Goal: Transaction & Acquisition: Purchase product/service

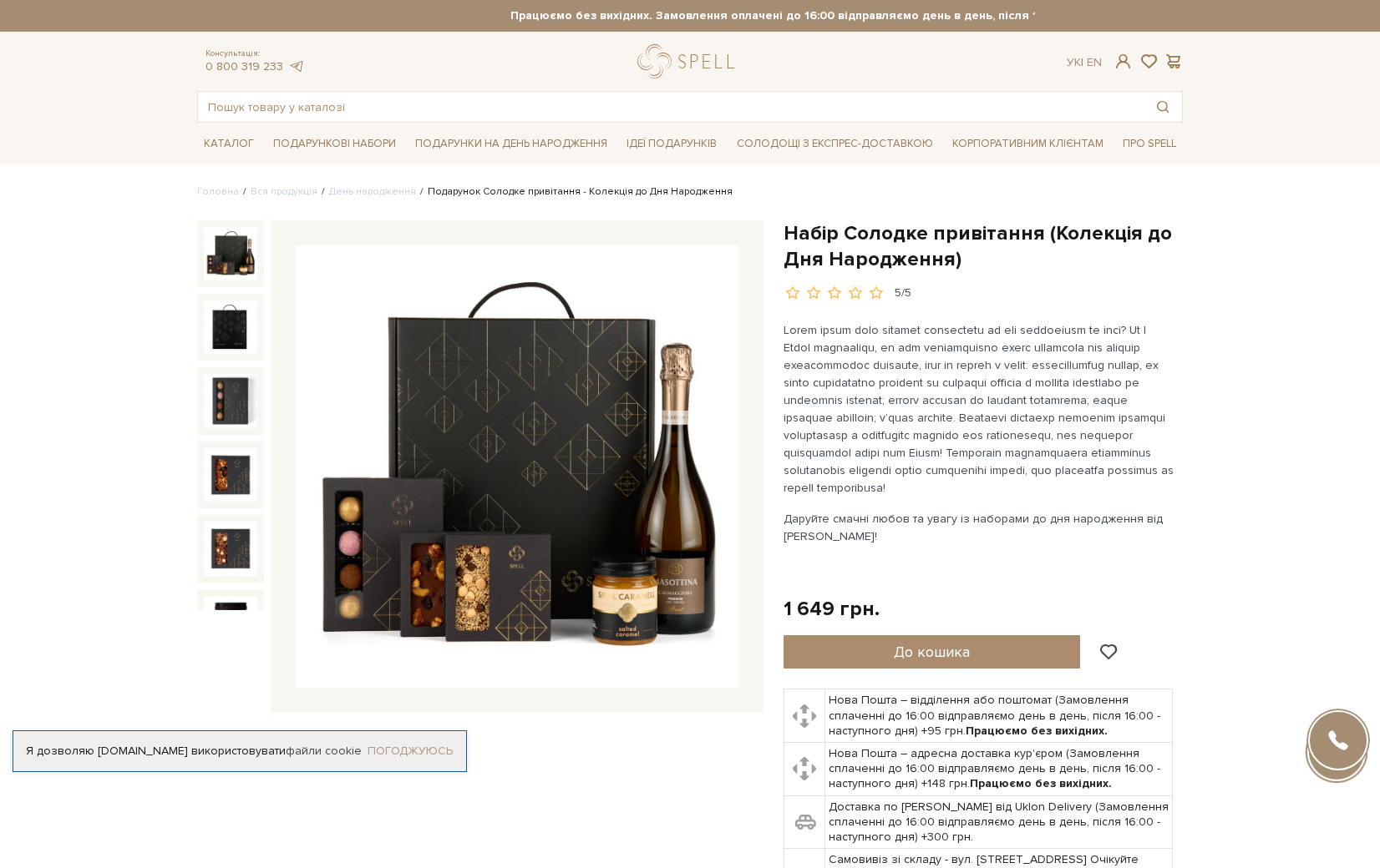
click at [429, 744] on link "Погоджуюсь" at bounding box center [409, 751] width 85 height 15
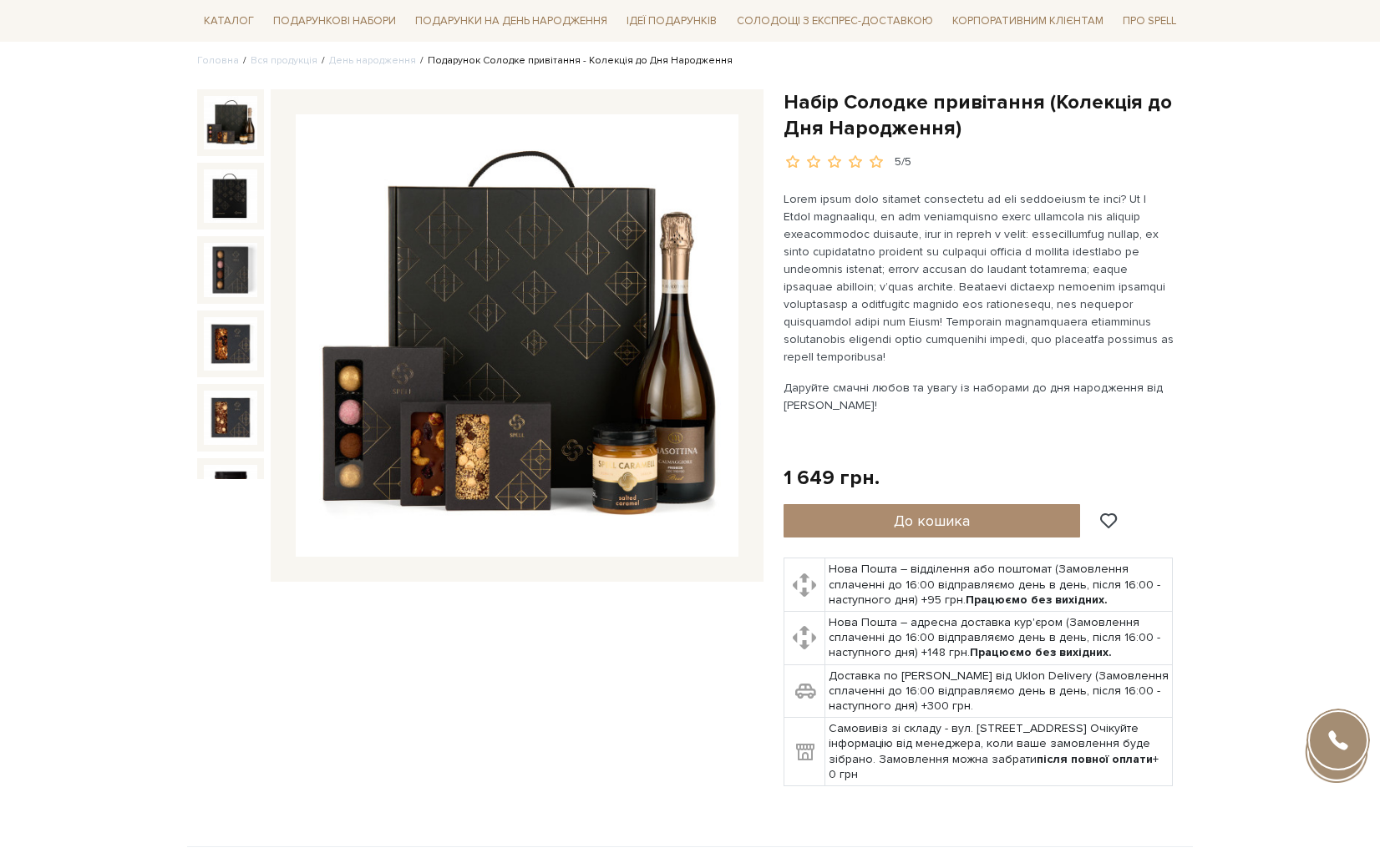
scroll to position [156, 0]
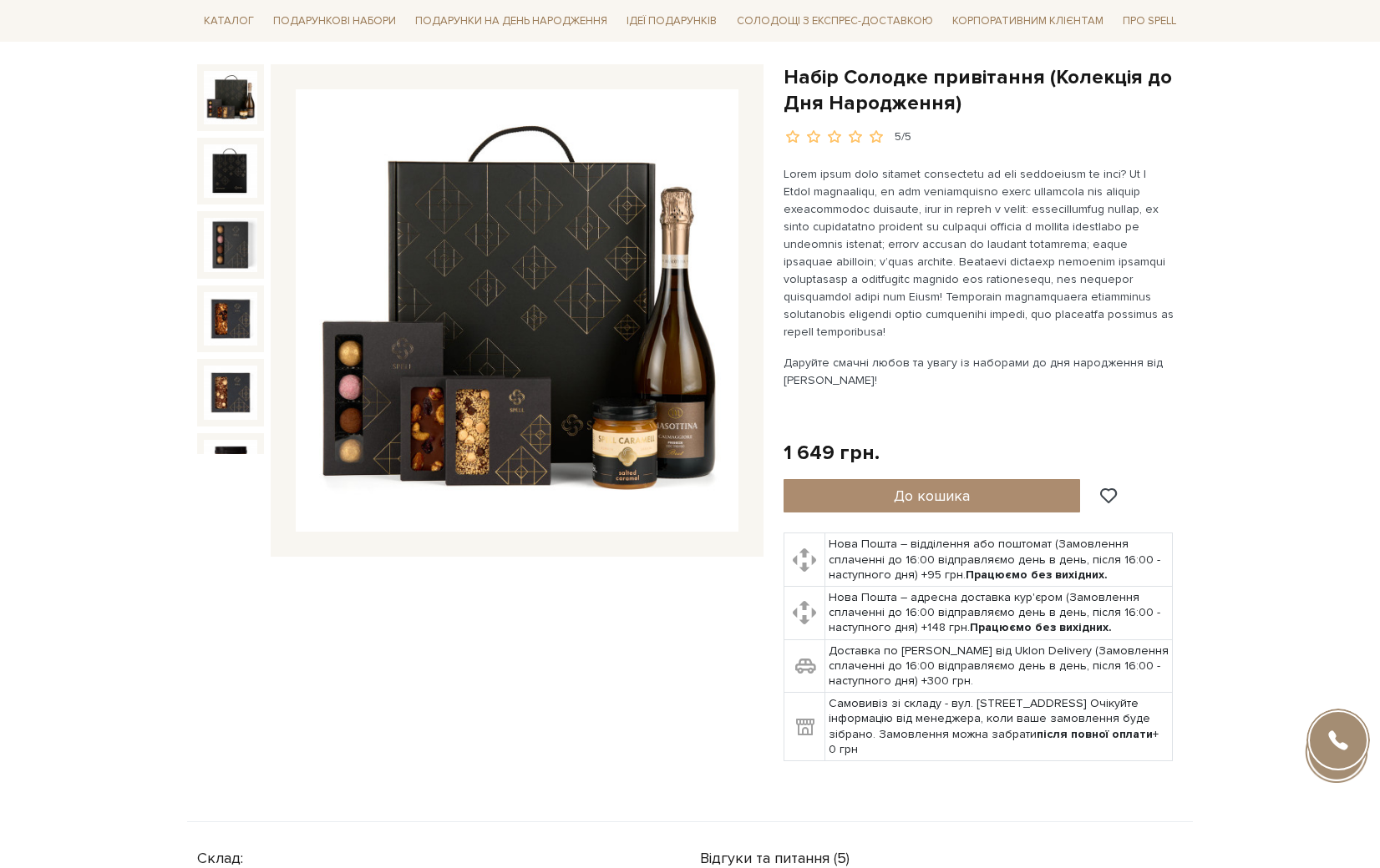
click at [952, 666] on td "Доставка по [PERSON_NAME] від Uklon Delivery (Замовлення сплаченні до 16:00 від…" at bounding box center [999, 666] width 349 height 53
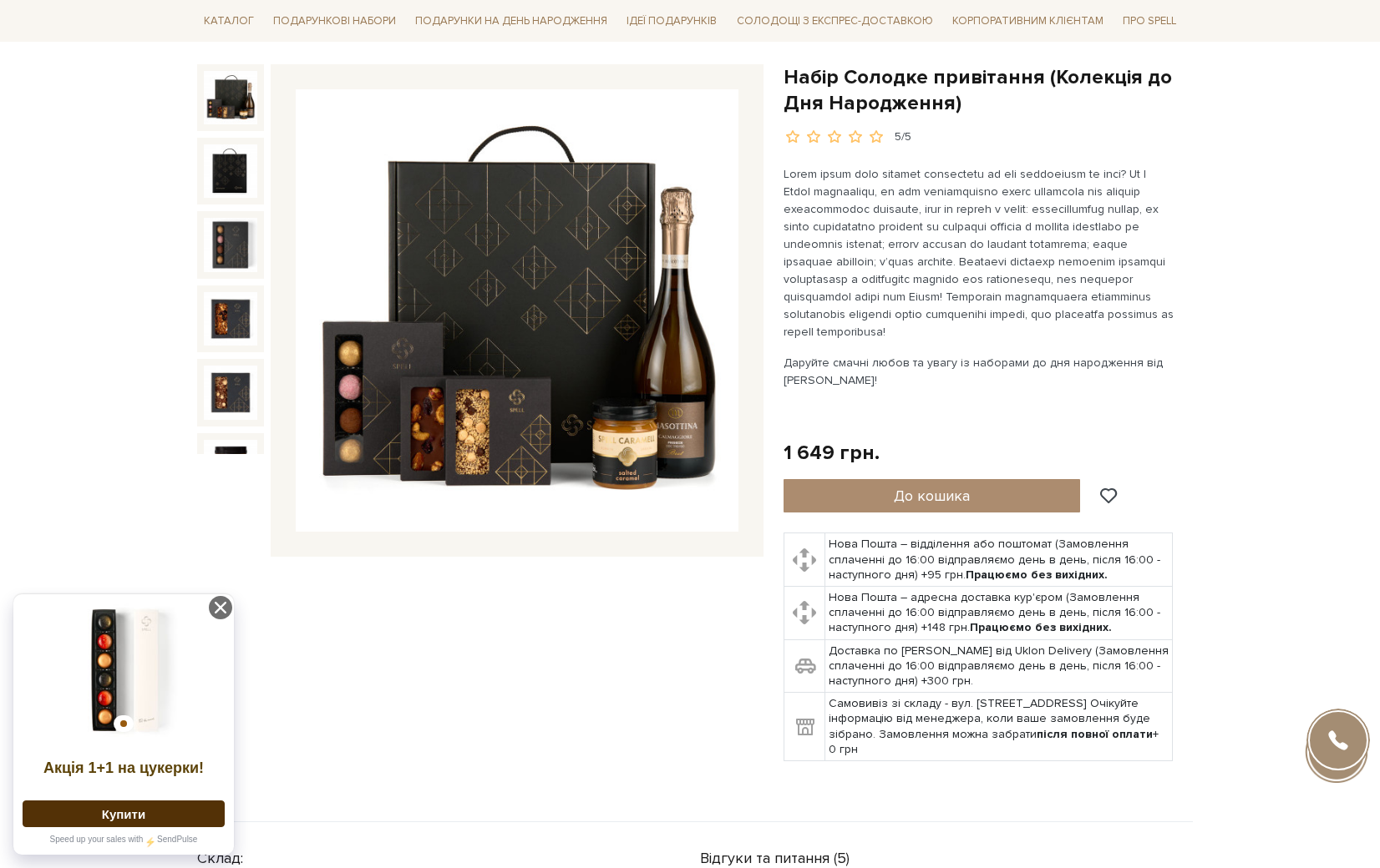
click at [925, 790] on div "Набір Солодке привітання (Колекція до Дня Народження) 5/5 5/5" at bounding box center [690, 443] width 1006 height 759
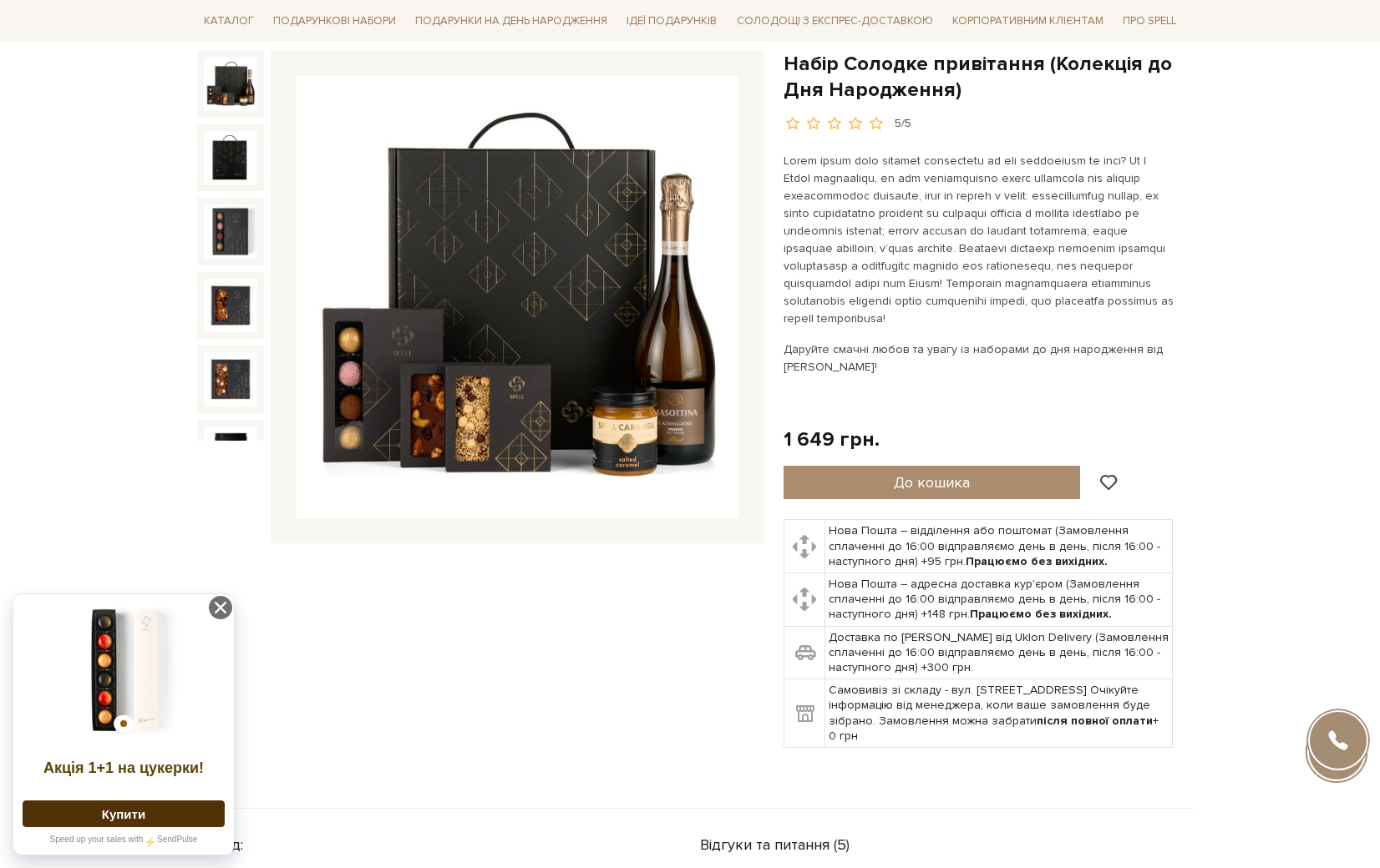
scroll to position [172, 0]
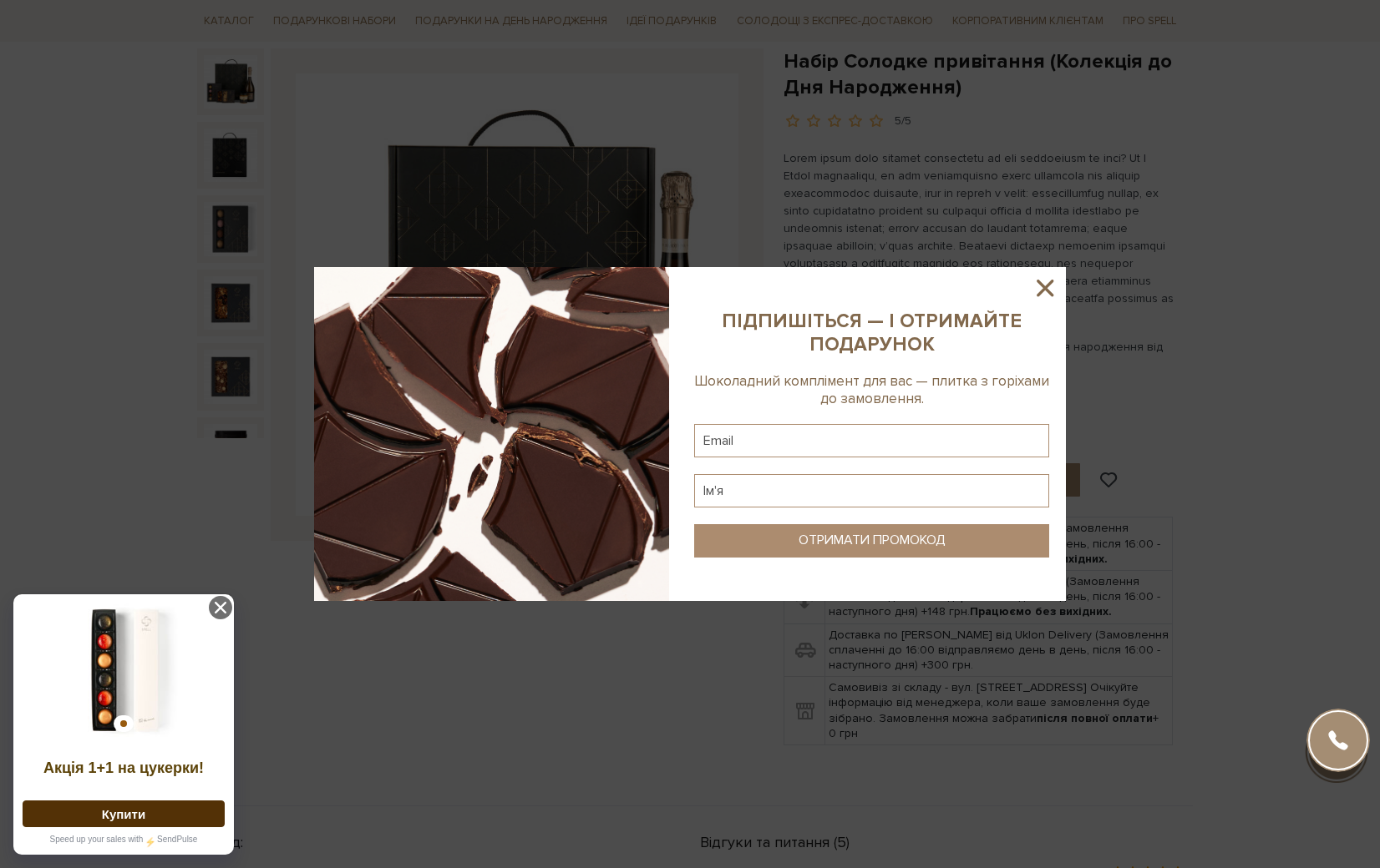
click at [1043, 291] on icon at bounding box center [1044, 287] width 17 height 17
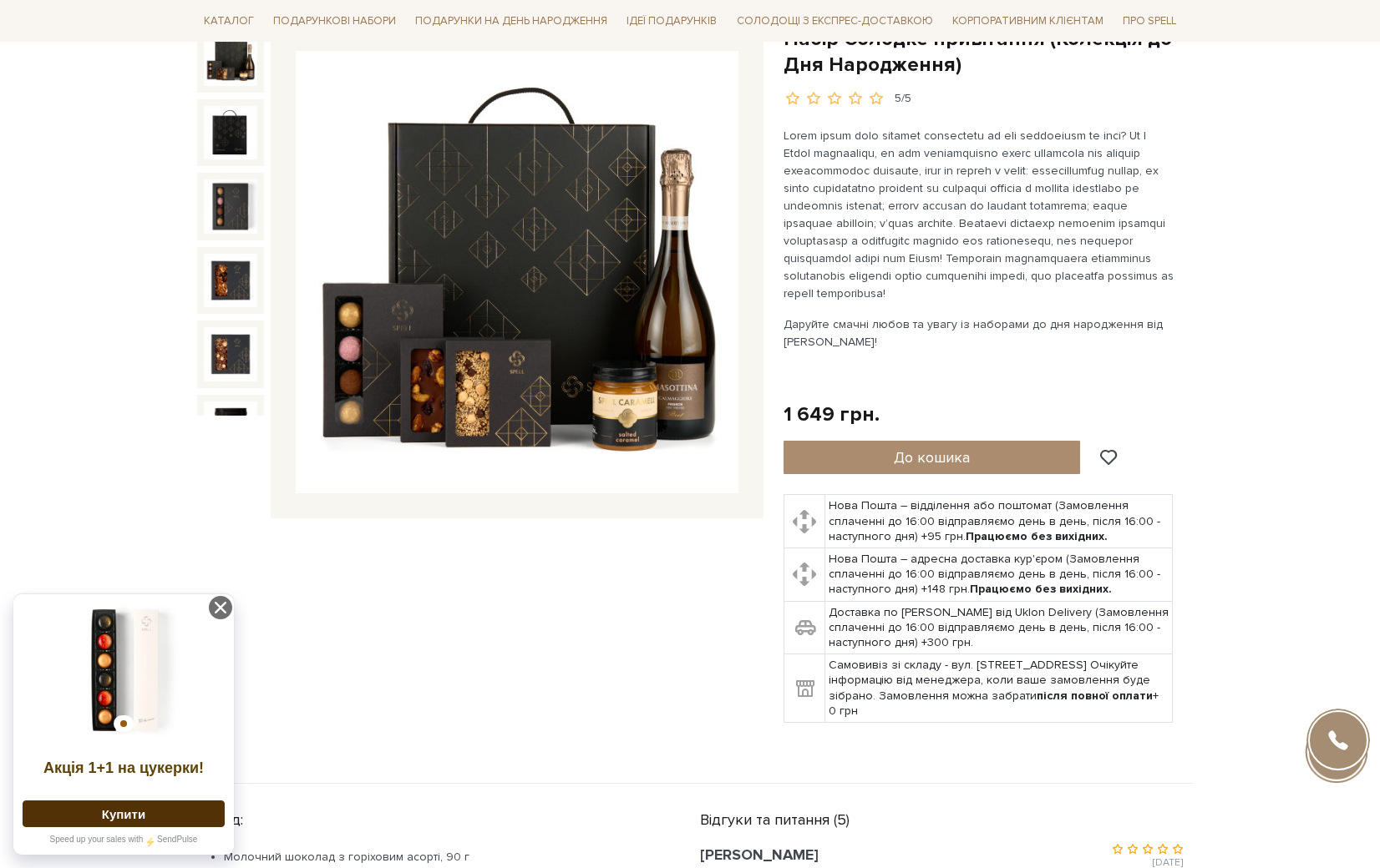
scroll to position [195, 0]
click at [600, 719] on div "Набір Солодке привітання (Колекція до Дня Народження) 5/5" at bounding box center [480, 384] width 586 height 717
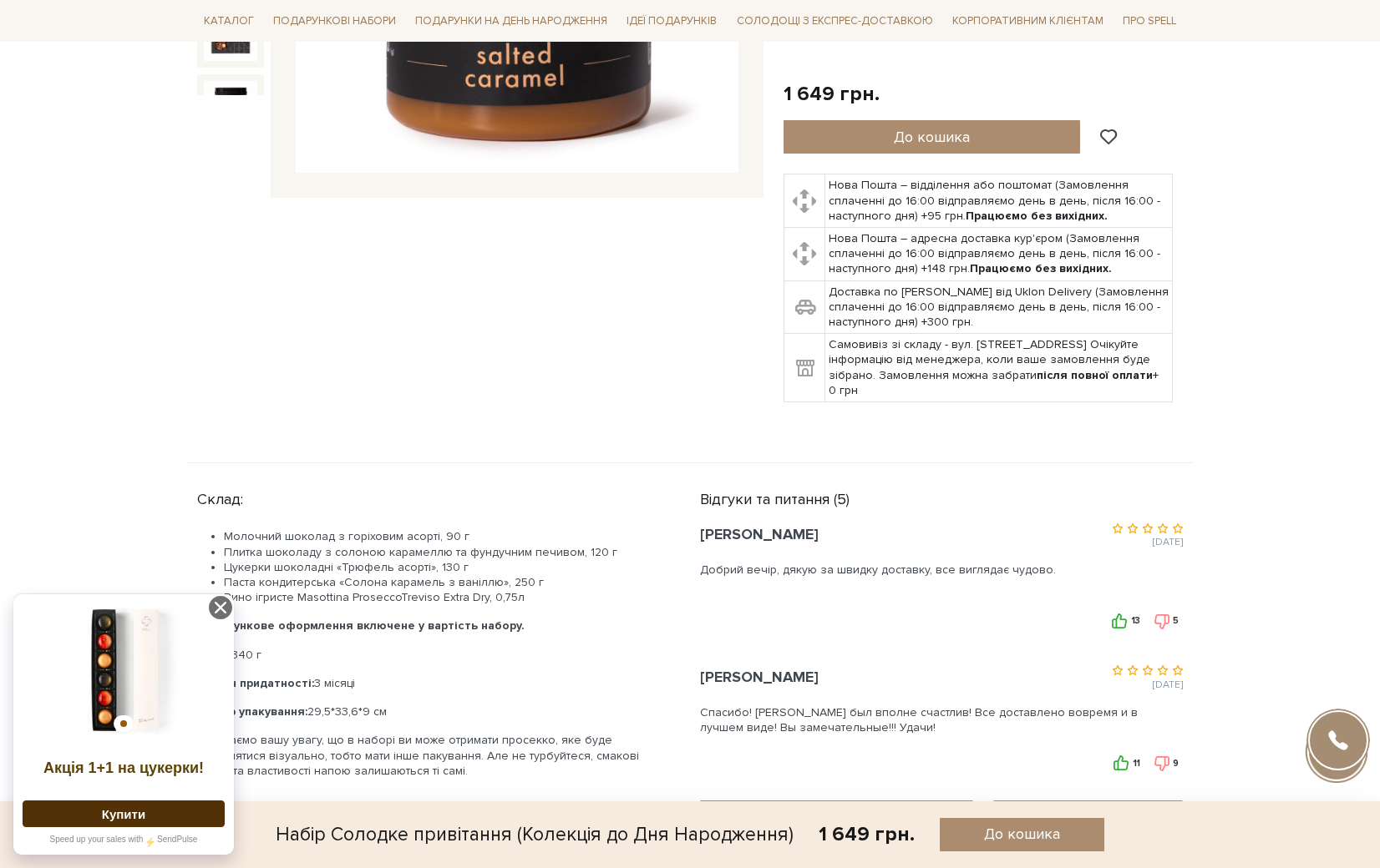
scroll to position [752, 0]
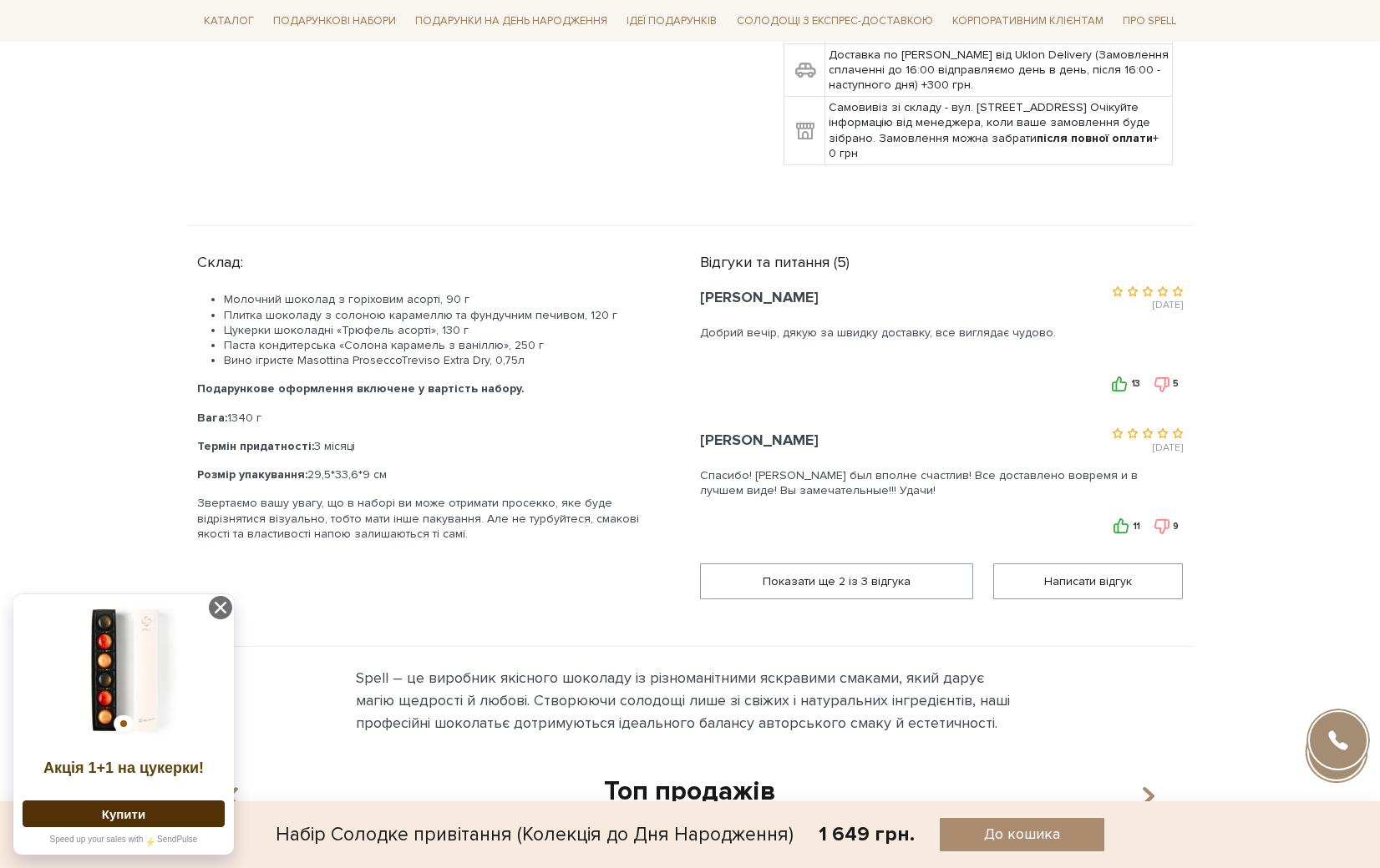
click at [470, 516] on p "Звертаємо вашу увагу, що в наборі ви може отримати просекко, яке буде відрізнят…" at bounding box center [428, 519] width 463 height 46
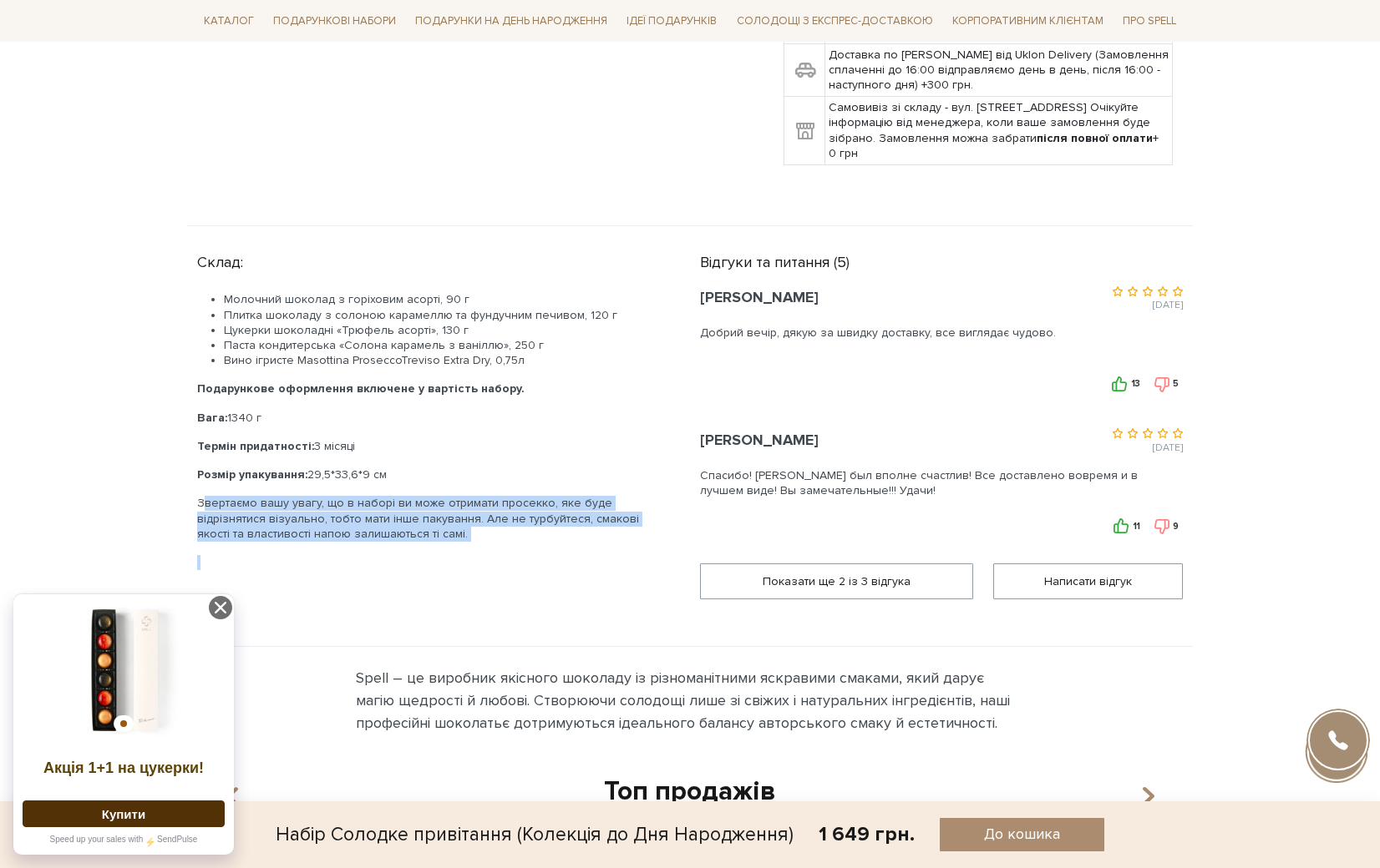
click at [470, 516] on p "Звертаємо вашу увагу, що в наборі ви може отримати просекко, яке буде відрізнят…" at bounding box center [428, 519] width 463 height 46
click at [510, 555] on p at bounding box center [428, 562] width 463 height 15
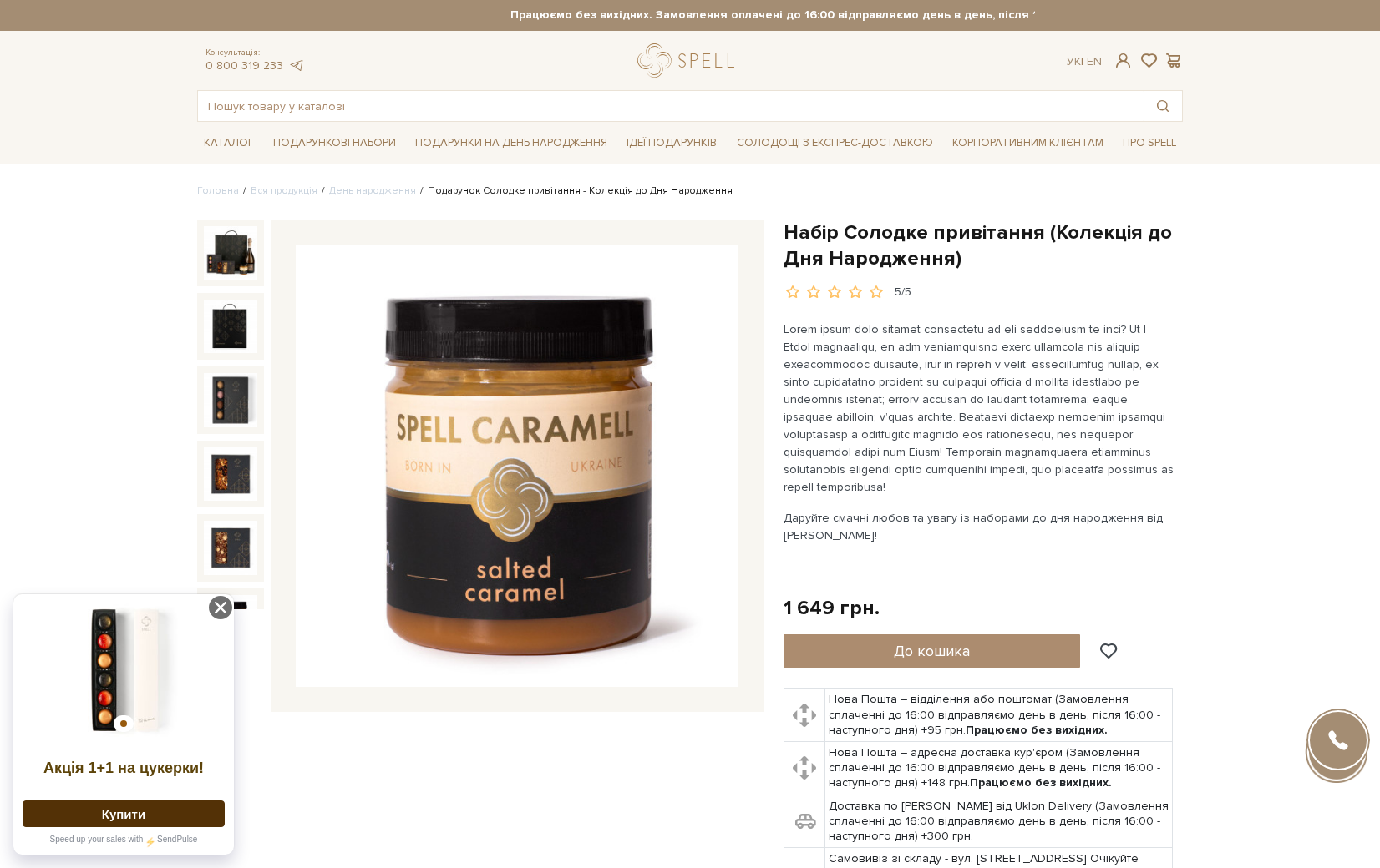
scroll to position [0, 0]
